Goal: Task Accomplishment & Management: Manage account settings

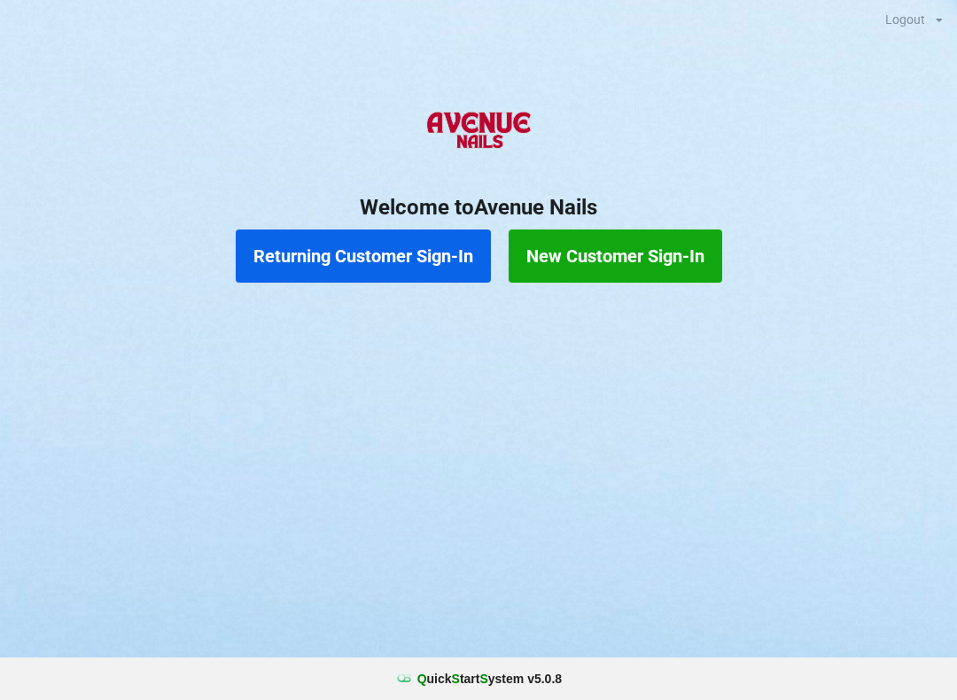
click at [321, 245] on button "Returning Customer Sign-In" at bounding box center [363, 255] width 255 height 53
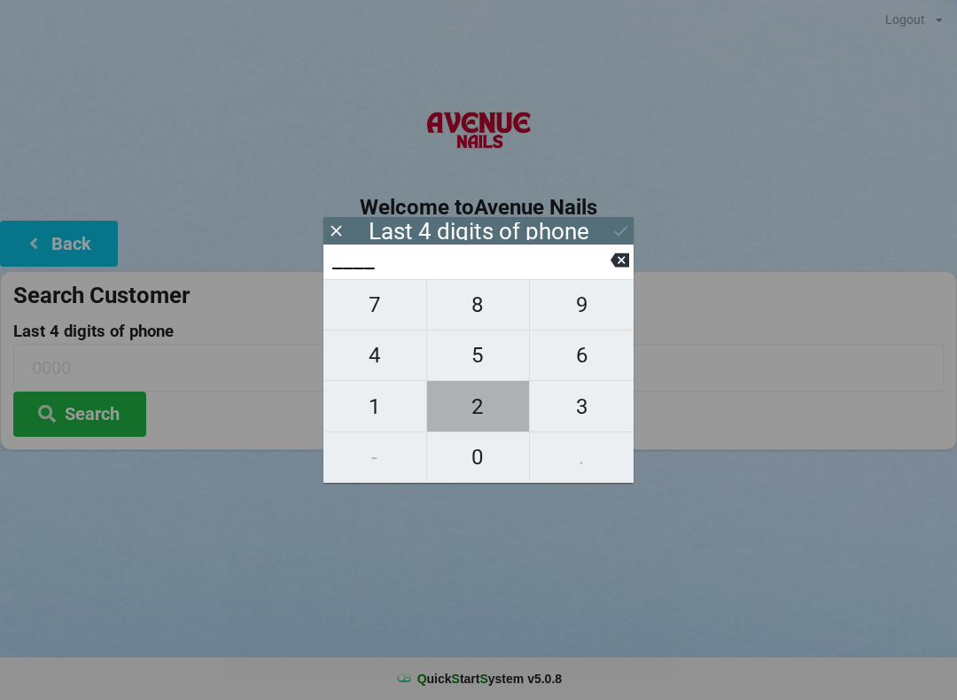
click at [476, 400] on span "2" at bounding box center [478, 406] width 103 height 37
type input "2___"
click at [367, 308] on span "7" at bounding box center [374, 304] width 103 height 37
type input "27__"
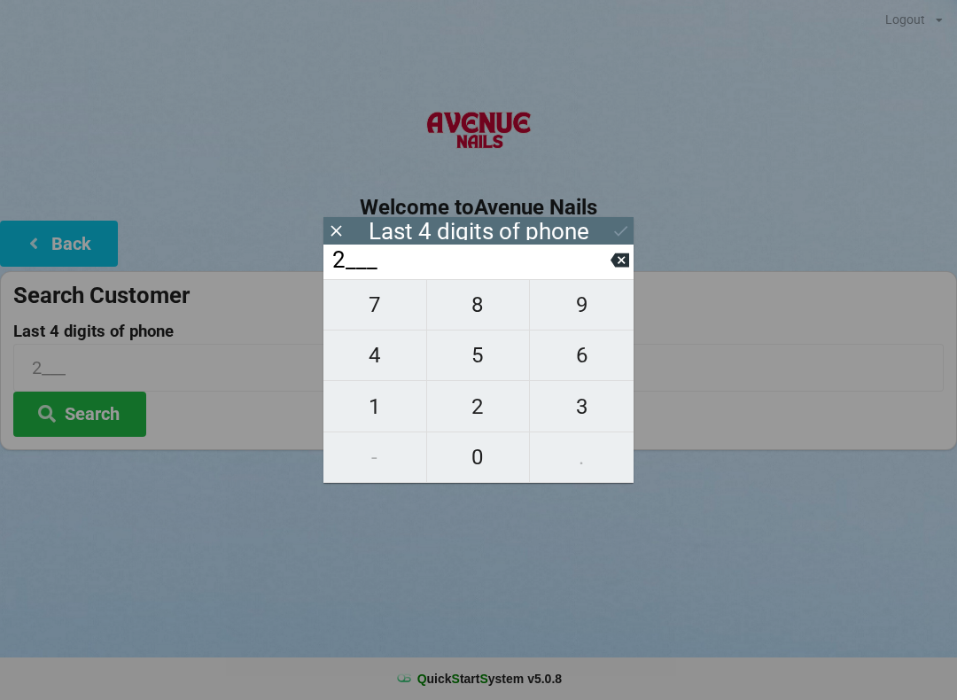
type input "27__"
click at [585, 407] on span "3" at bounding box center [582, 406] width 104 height 37
type input "273_"
click at [574, 303] on span "9" at bounding box center [582, 304] width 104 height 37
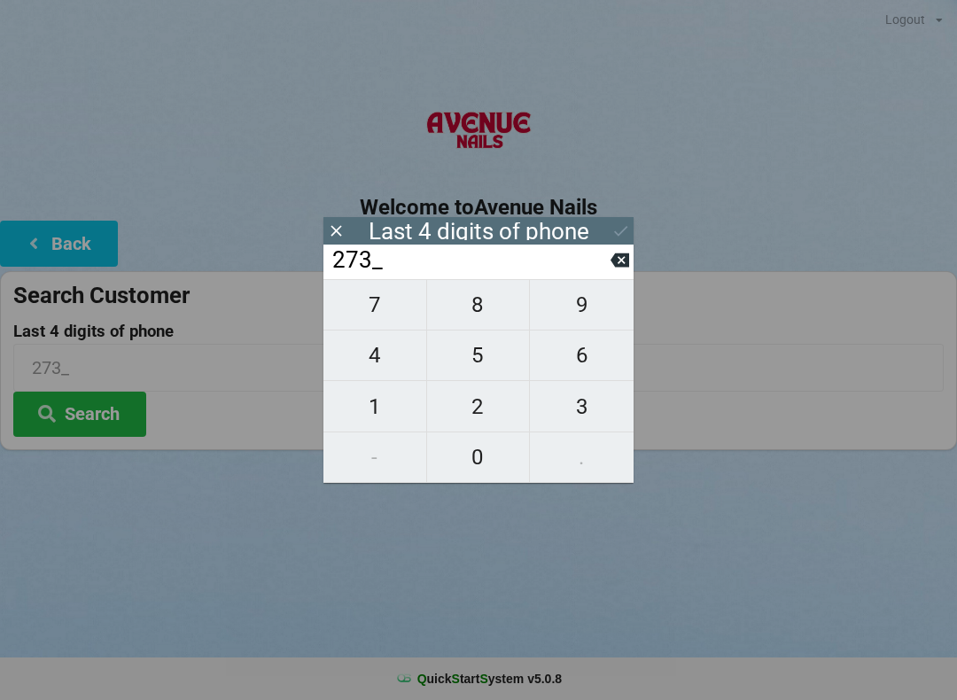
type input "2739"
click at [627, 218] on div "Last 4 digits of phone" at bounding box center [478, 230] width 310 height 27
click at [514, 260] on input "2739" at bounding box center [470, 260] width 280 height 28
click at [629, 223] on icon at bounding box center [620, 230] width 19 height 19
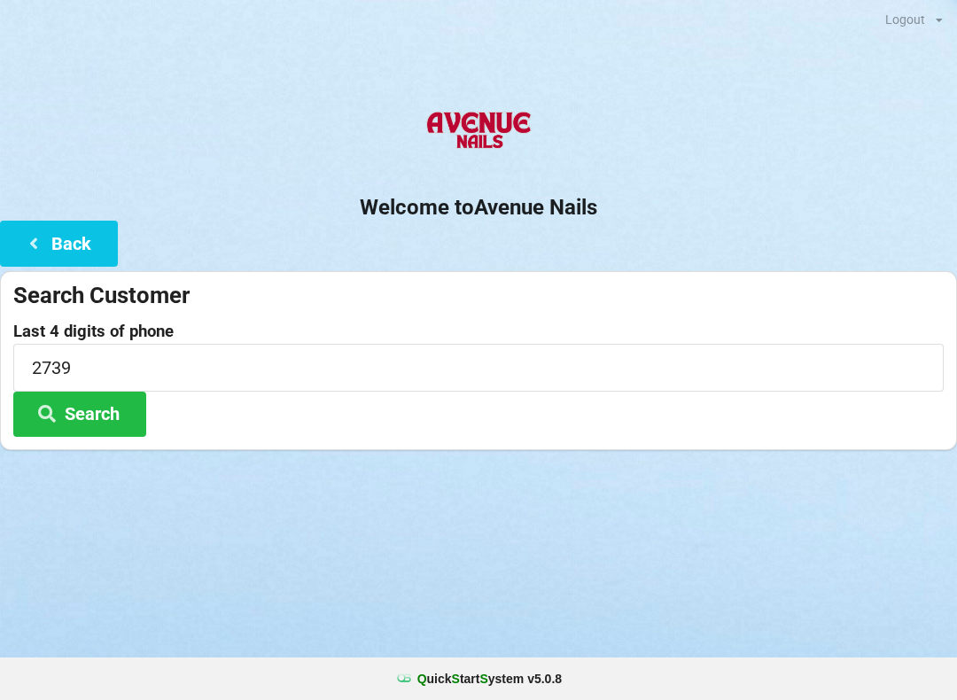
click at [120, 407] on button "Search" at bounding box center [79, 414] width 133 height 45
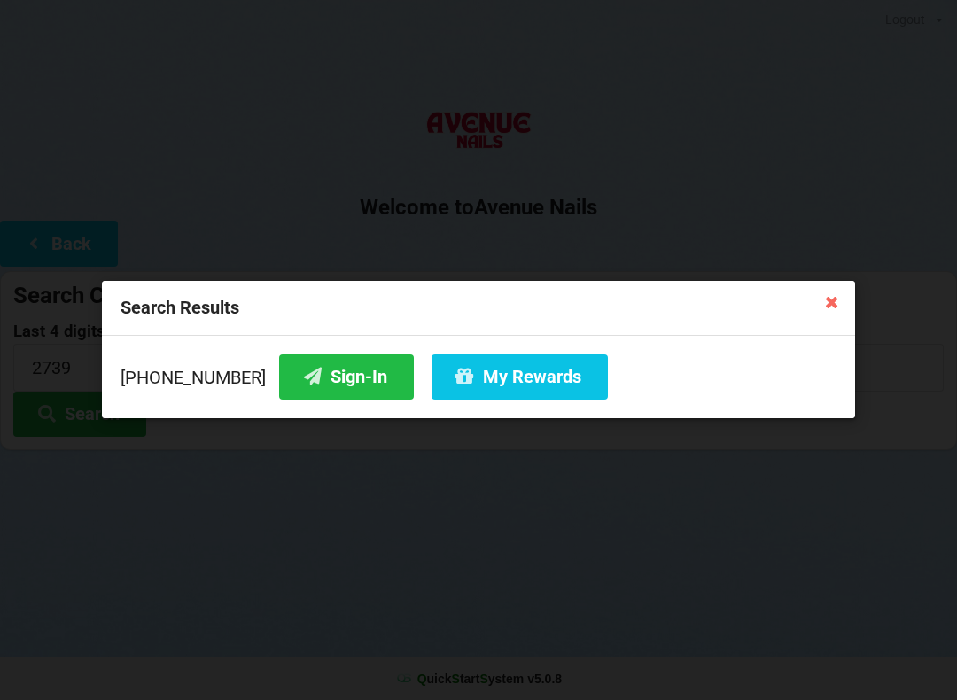
click at [321, 366] on button "Sign-In" at bounding box center [346, 376] width 135 height 45
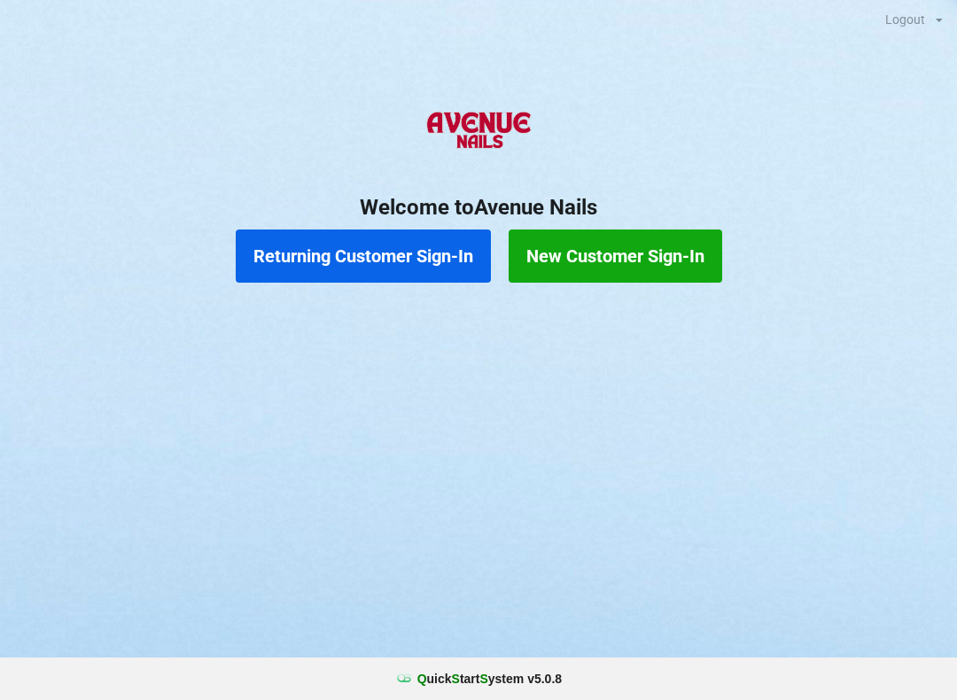
click at [344, 264] on button "Returning Customer Sign-In" at bounding box center [363, 255] width 255 height 53
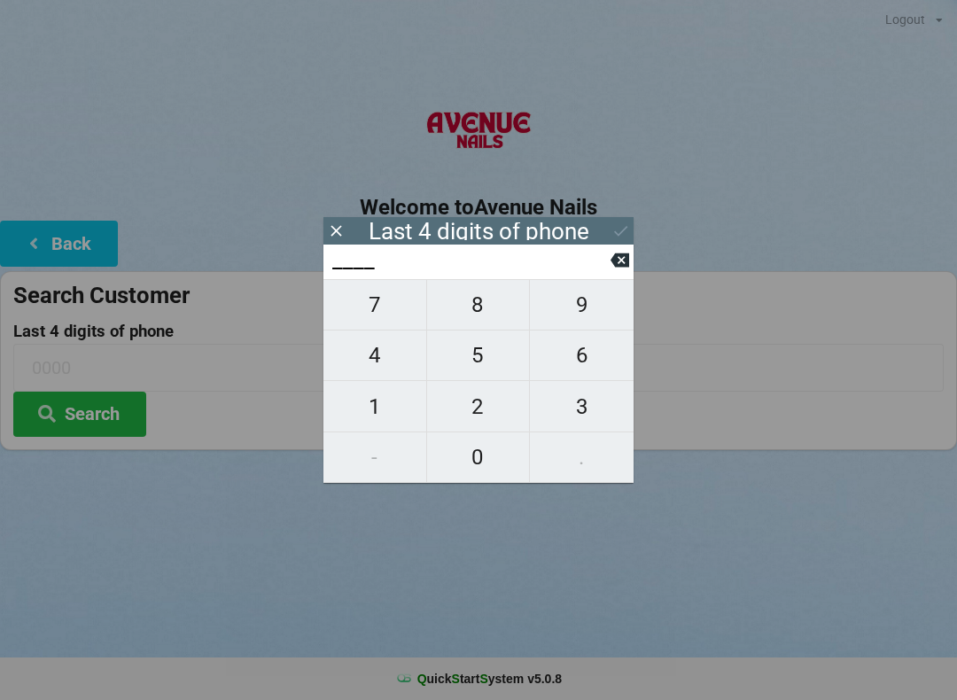
click at [362, 361] on span "4" at bounding box center [374, 355] width 103 height 37
type input "4___"
click at [590, 367] on span "6" at bounding box center [582, 355] width 104 height 37
type input "46__"
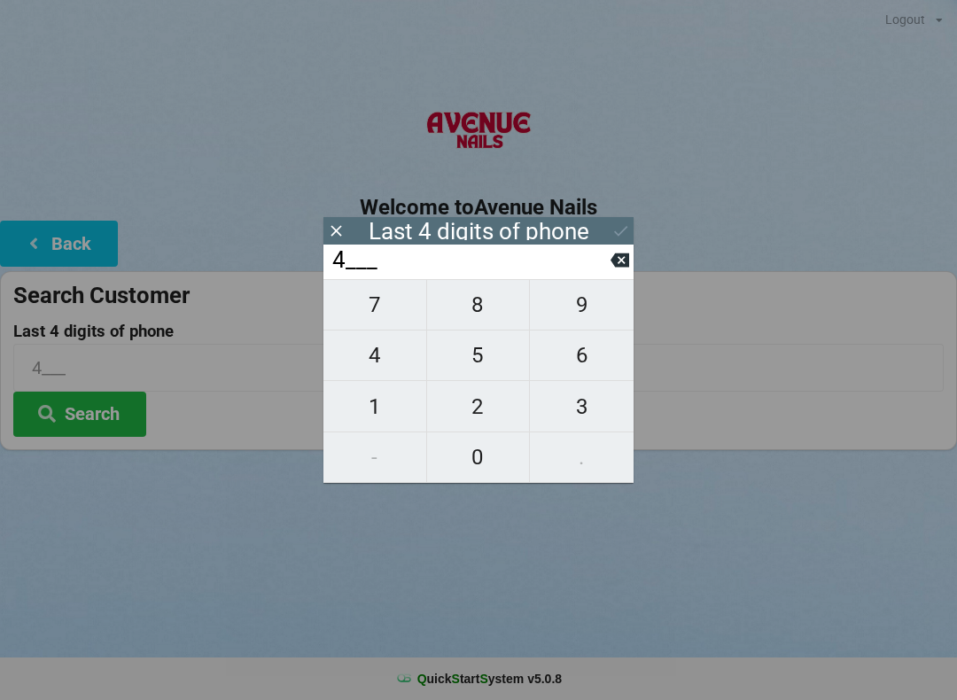
type input "46__"
click at [471, 367] on span "5" at bounding box center [478, 355] width 103 height 37
type input "465_"
click at [589, 368] on span "6" at bounding box center [582, 355] width 104 height 37
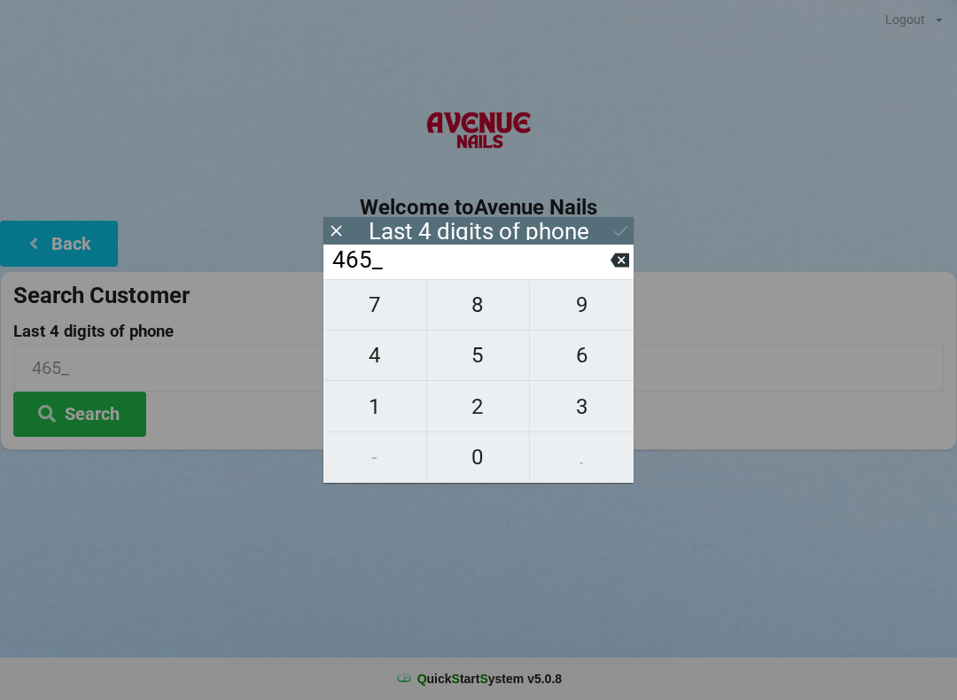
type input "4656"
click at [93, 409] on button "Search" at bounding box center [79, 414] width 133 height 45
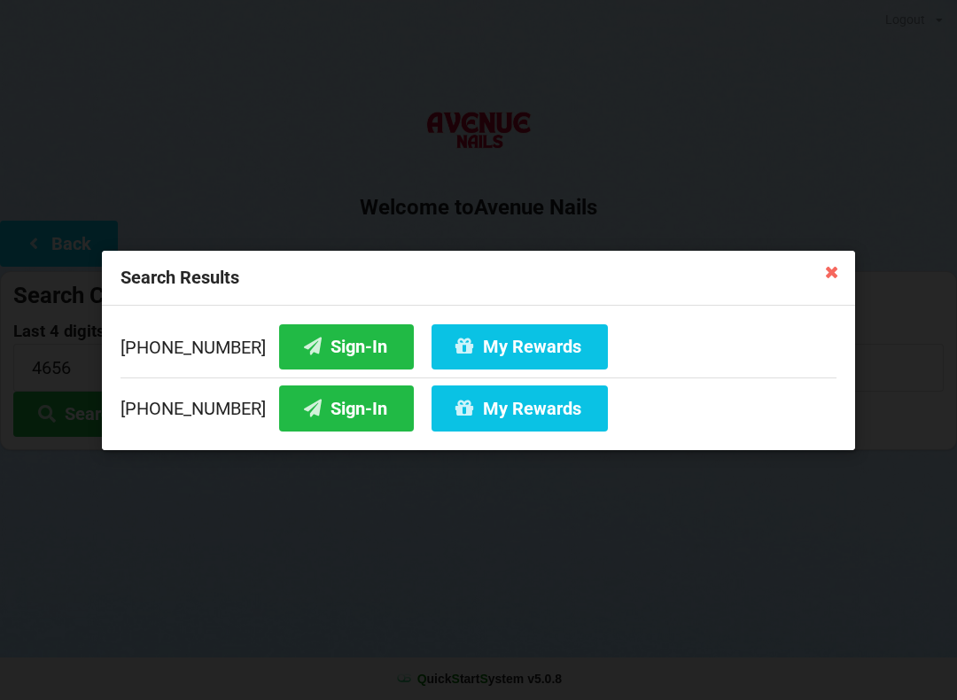
click at [311, 339] on button "Sign-In" at bounding box center [346, 345] width 135 height 45
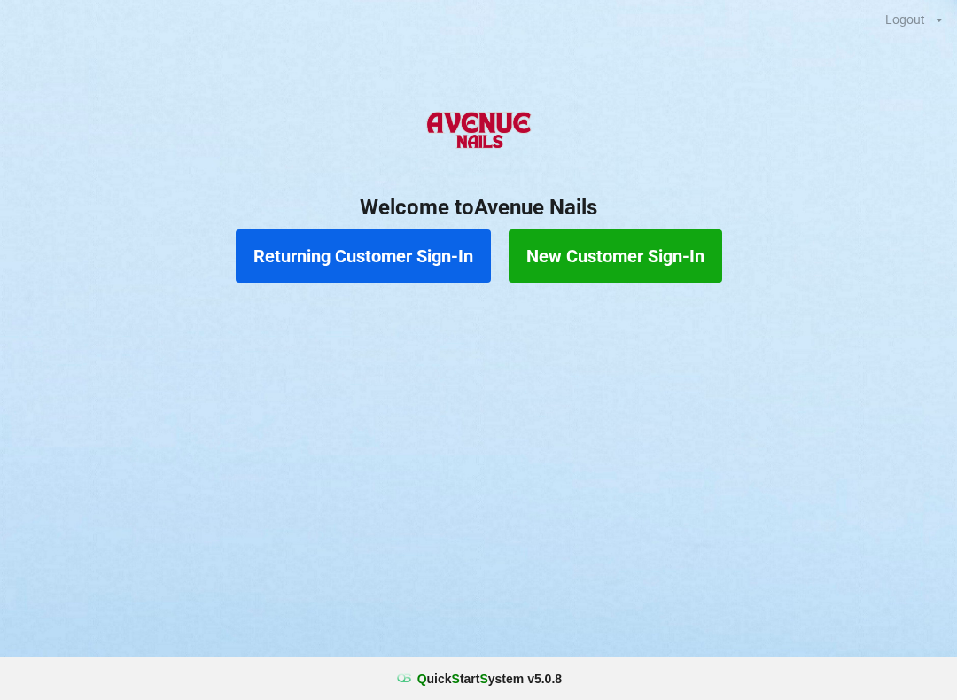
click at [335, 252] on button "Returning Customer Sign-In" at bounding box center [363, 255] width 255 height 53
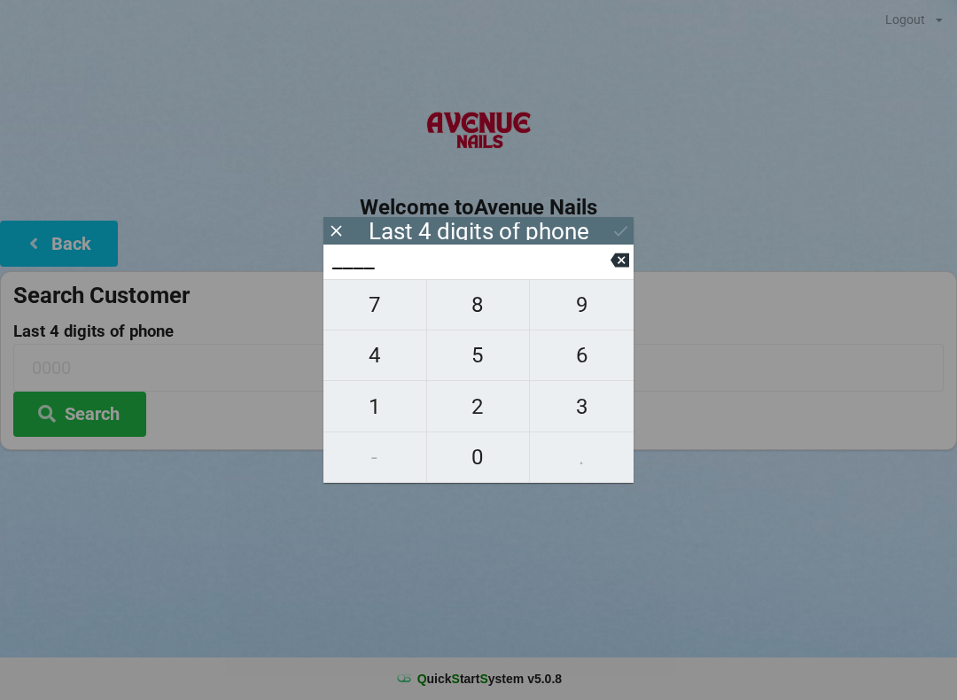
click at [378, 316] on span "7" at bounding box center [374, 304] width 103 height 37
type input "7___"
click at [385, 312] on span "7" at bounding box center [374, 304] width 103 height 37
type input "77__"
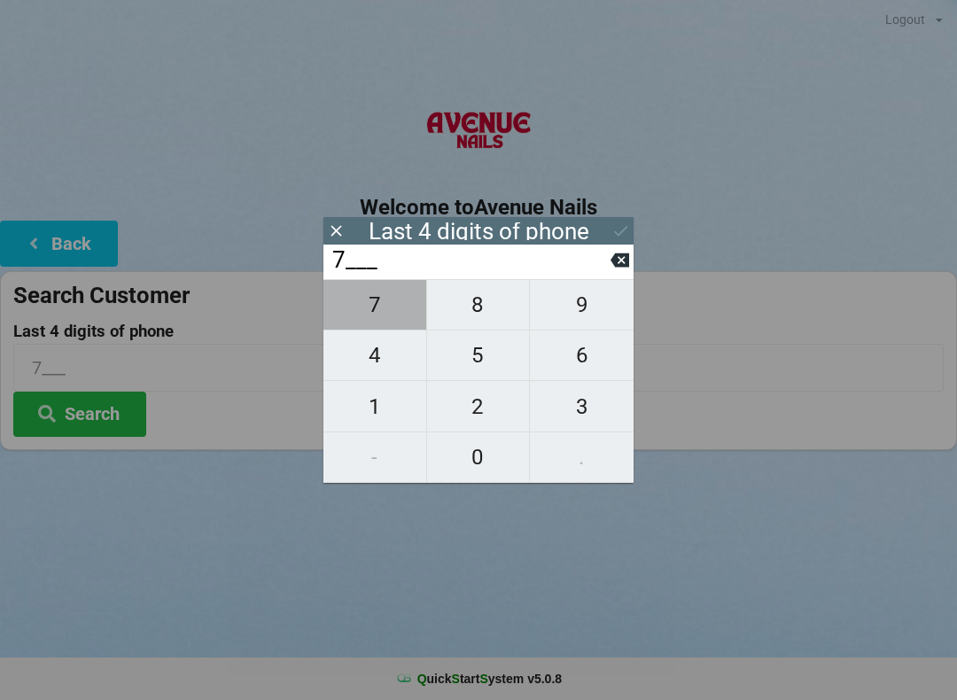
type input "77__"
click at [469, 465] on span "0" at bounding box center [478, 456] width 103 height 37
type input "770_"
click at [392, 415] on span "1" at bounding box center [374, 406] width 103 height 37
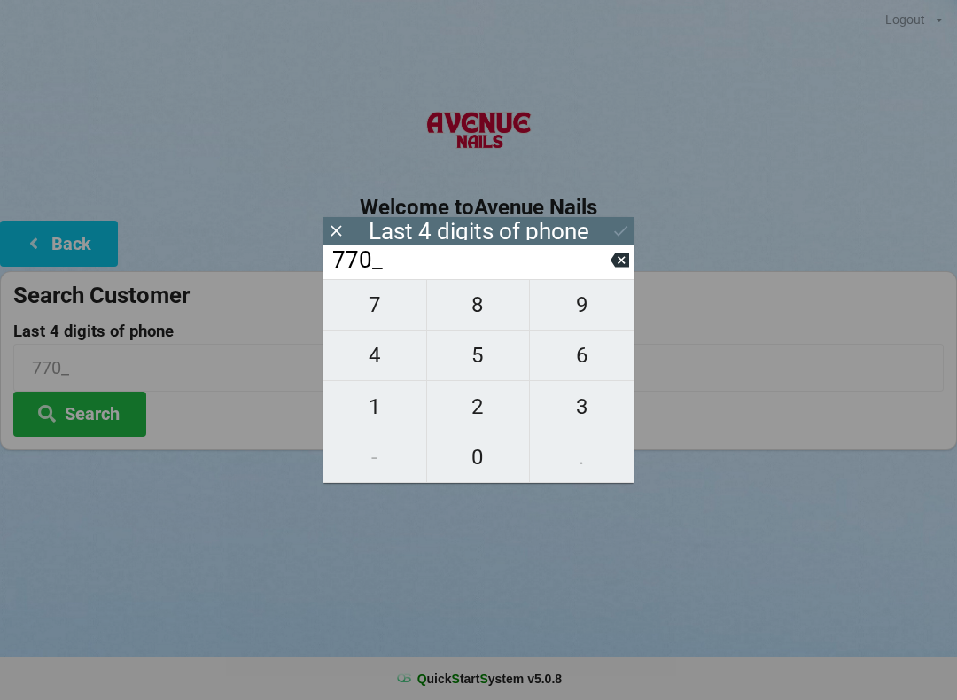
type input "7701"
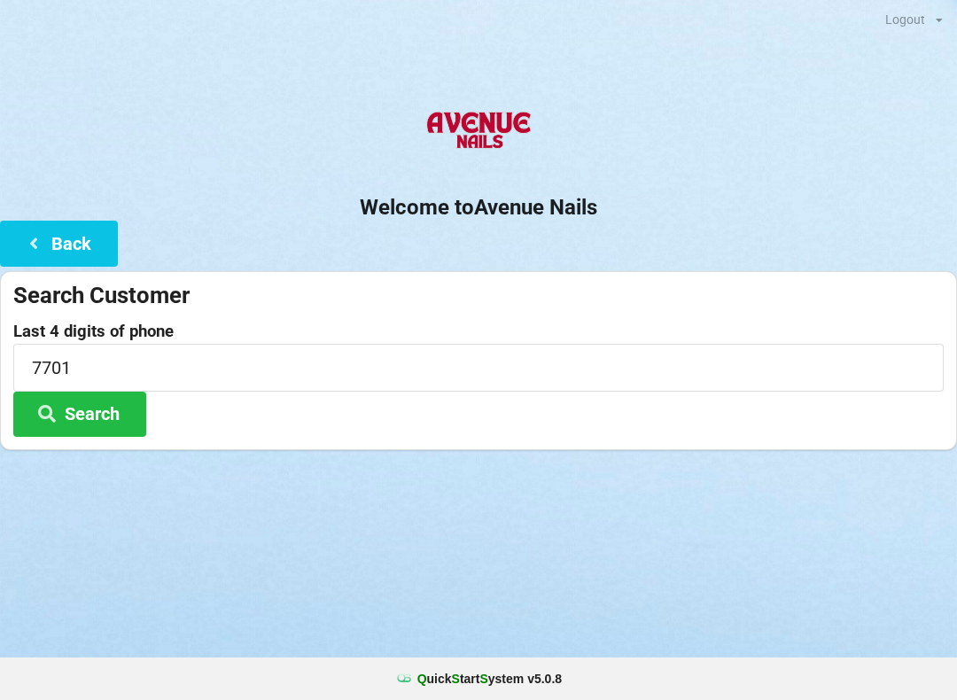
click at [490, 547] on div "Logout Logout Sign-In Welcome to Avenue Nails Back Search Customer Last 4 digit…" at bounding box center [478, 350] width 957 height 700
click at [97, 410] on button "Search" at bounding box center [79, 414] width 133 height 45
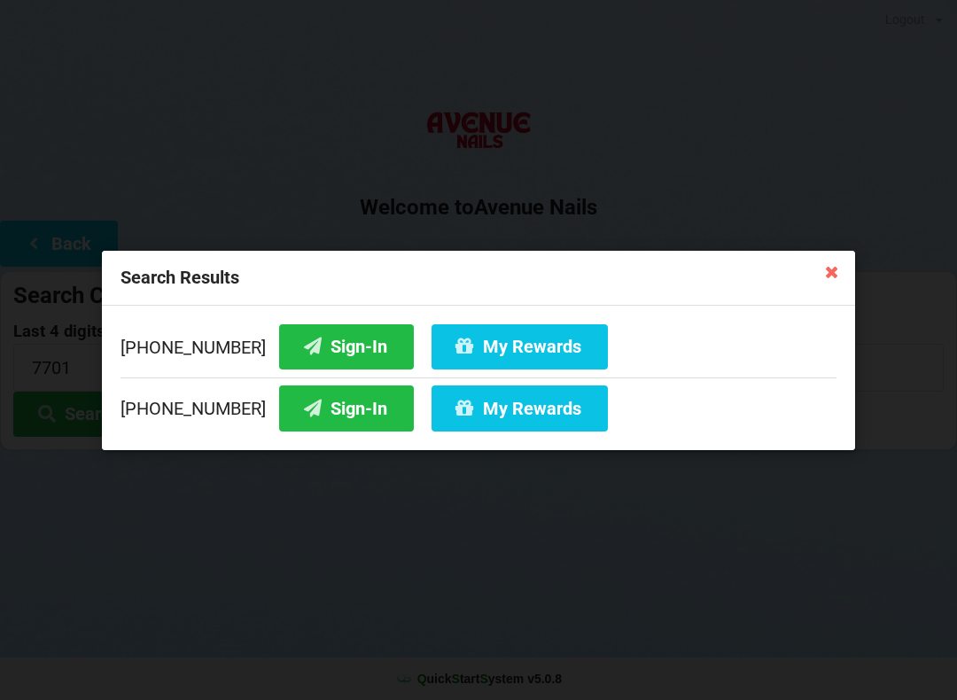
click at [319, 348] on button "Sign-In" at bounding box center [346, 345] width 135 height 45
